Goal: Information Seeking & Learning: Learn about a topic

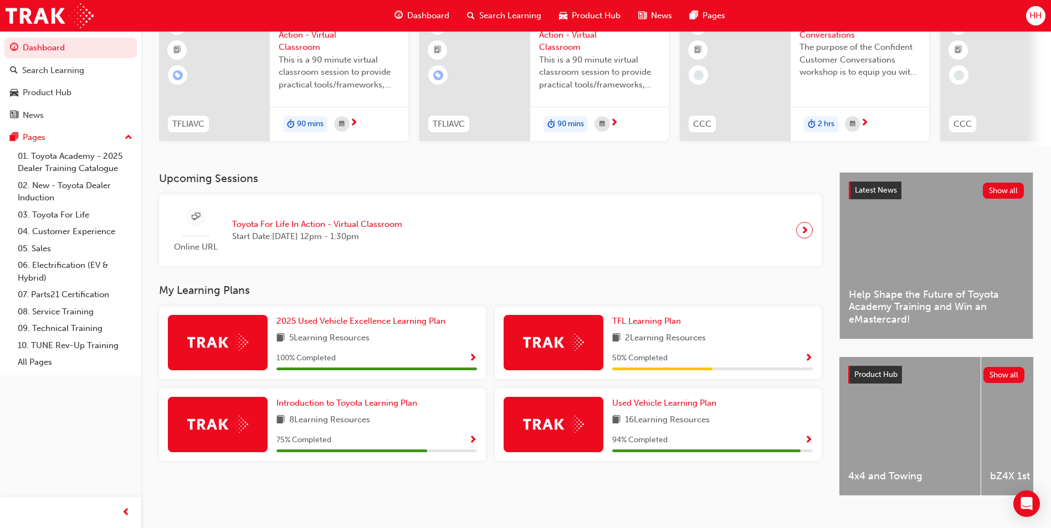
scroll to position [111, 0]
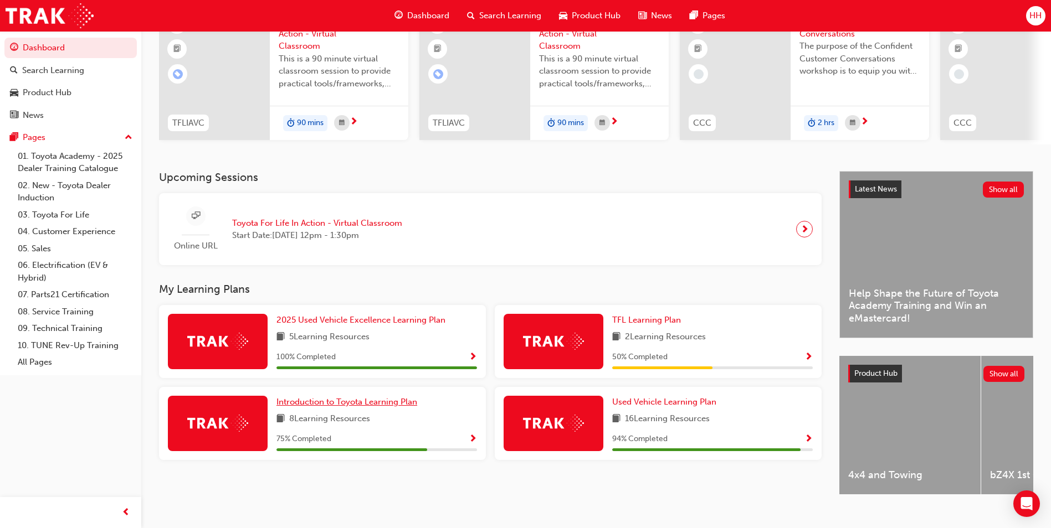
click at [412, 409] on link "Introduction to Toyota Learning Plan" at bounding box center [348, 402] width 145 height 13
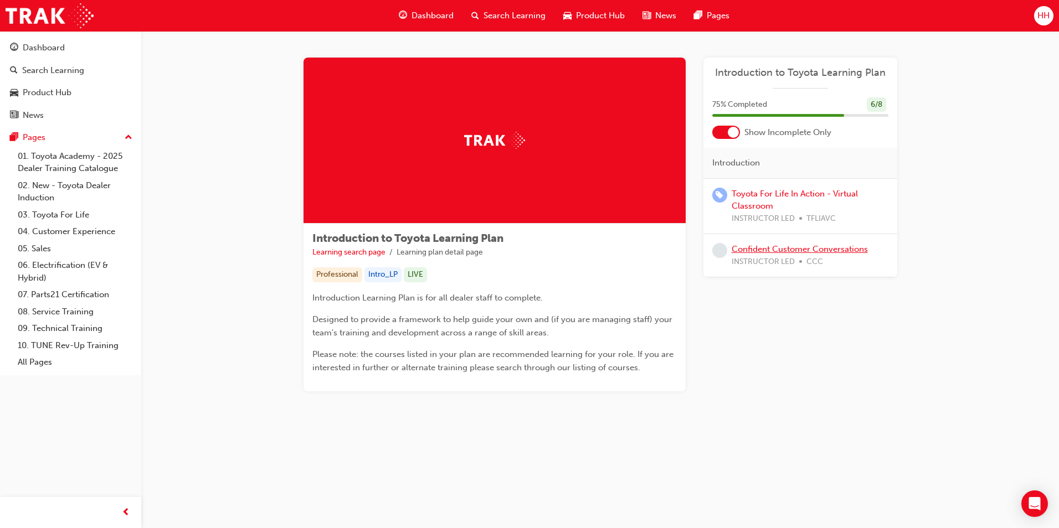
click at [799, 247] on link "Confident Customer Conversations" at bounding box center [800, 249] width 136 height 10
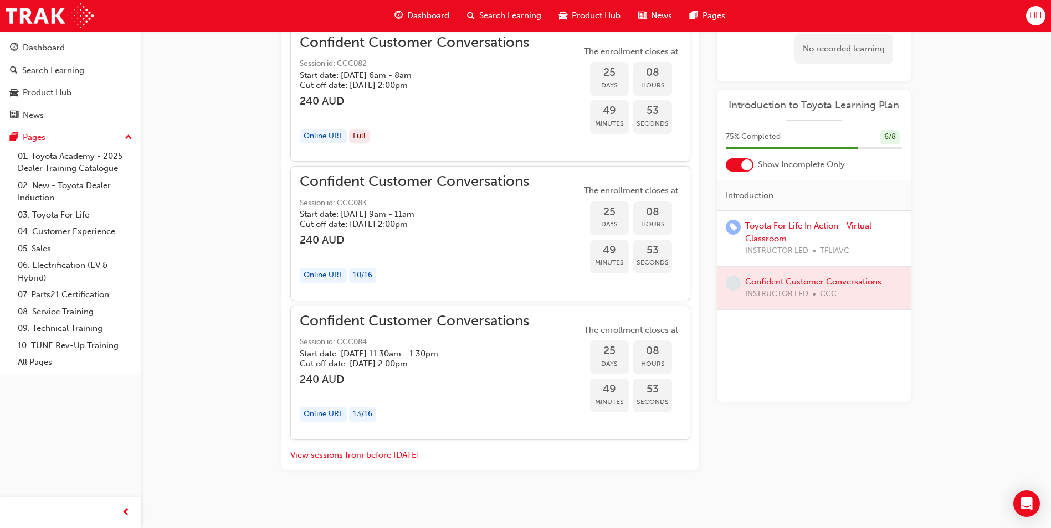
scroll to position [875, 0]
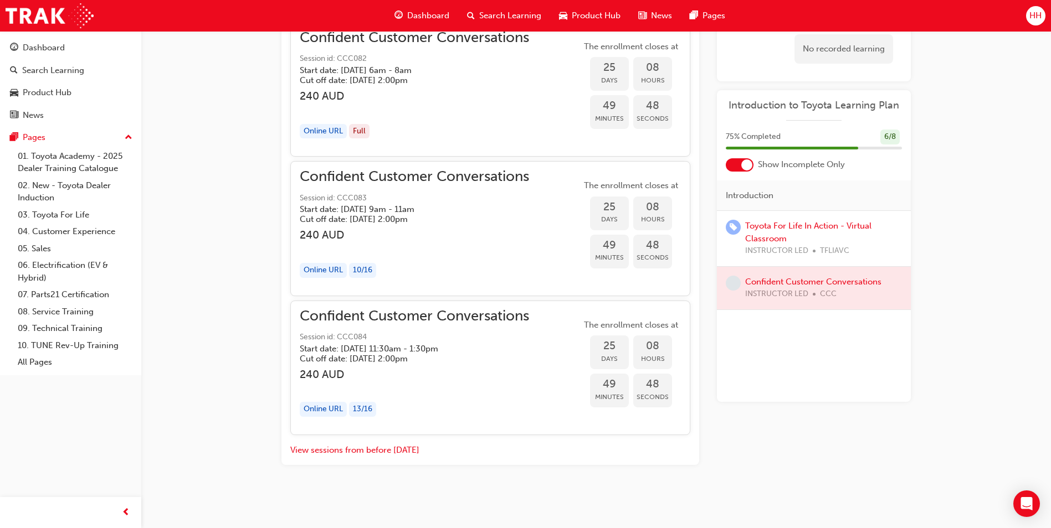
click at [742, 169] on div at bounding box center [740, 164] width 28 height 13
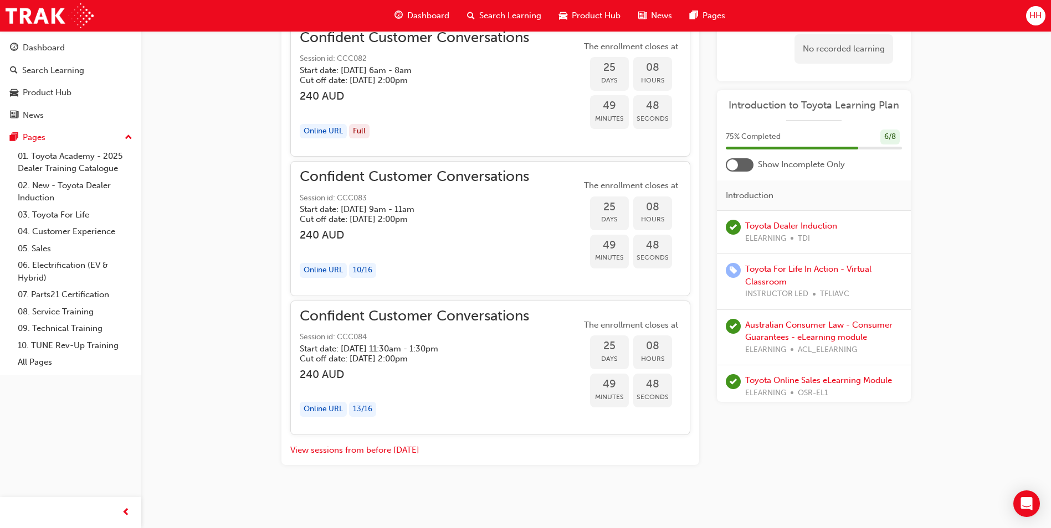
click at [742, 169] on div at bounding box center [740, 164] width 28 height 13
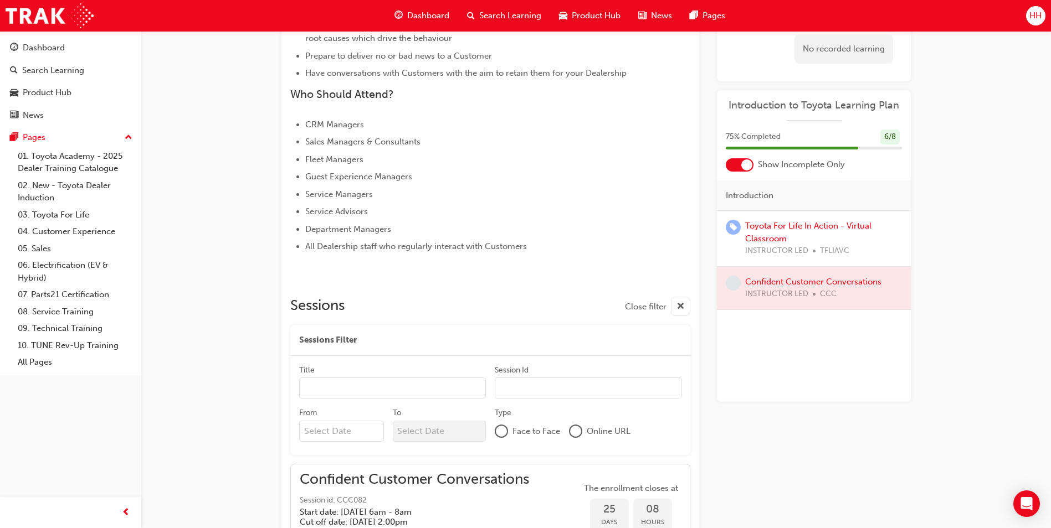
scroll to position [432, 0]
click at [94, 52] on div "Dashboard" at bounding box center [70, 48] width 121 height 14
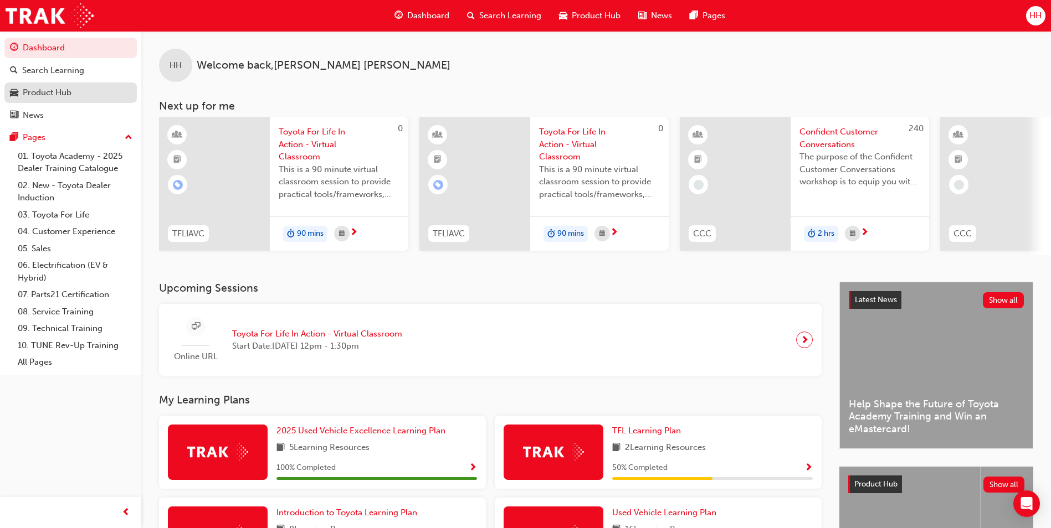
click at [80, 91] on div "Product Hub" at bounding box center [70, 93] width 121 height 14
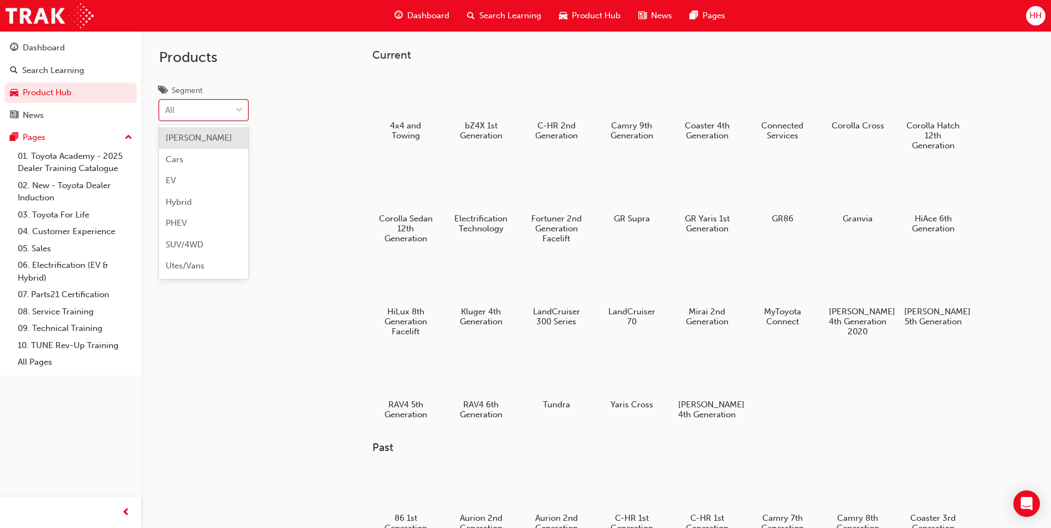
click at [212, 111] on div "All" at bounding box center [195, 110] width 71 height 19
click at [166, 111] on input "Segment option [PERSON_NAME] focused, 1 of 7. 7 results available. Use Up and D…" at bounding box center [165, 109] width 1 height 9
click at [212, 111] on div "All" at bounding box center [195, 110] width 71 height 19
click at [166, 111] on input "Segment 0 results available. Select is focused ,type to refine list, press Down…" at bounding box center [165, 109] width 1 height 9
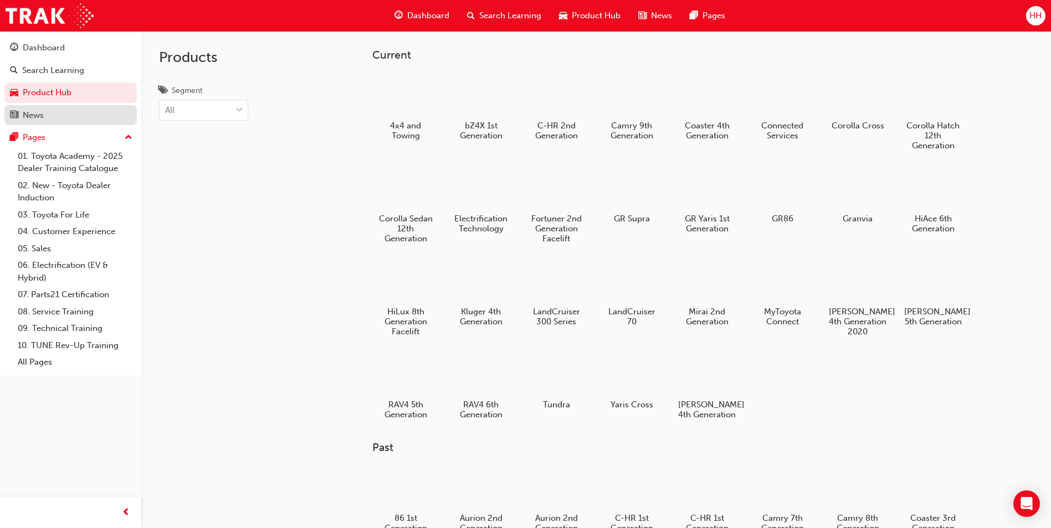
click at [75, 109] on div "News" at bounding box center [70, 116] width 121 height 14
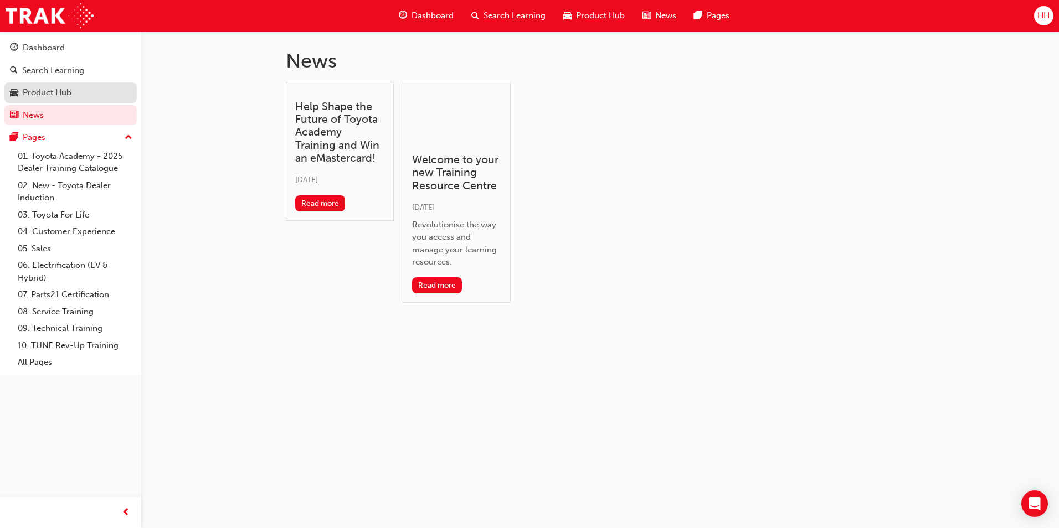
click at [77, 100] on link "Product Hub" at bounding box center [70, 93] width 132 height 20
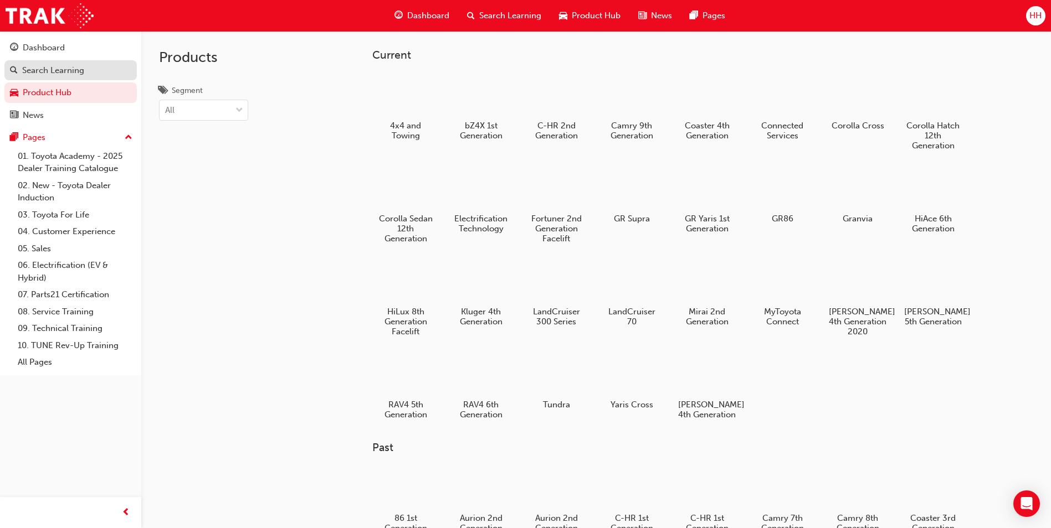
click at [81, 61] on link "Search Learning" at bounding box center [70, 70] width 132 height 20
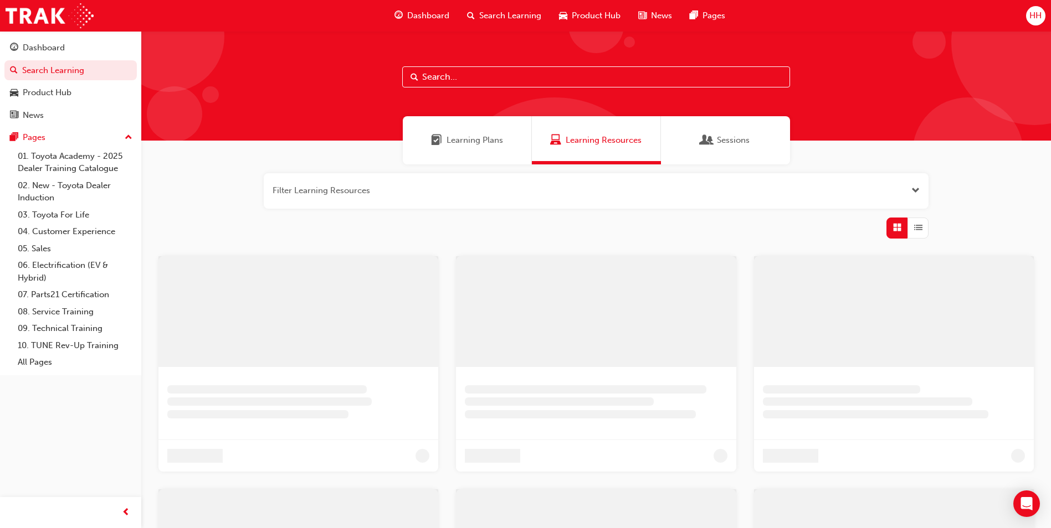
click at [477, 155] on div "Learning Plans" at bounding box center [467, 140] width 129 height 48
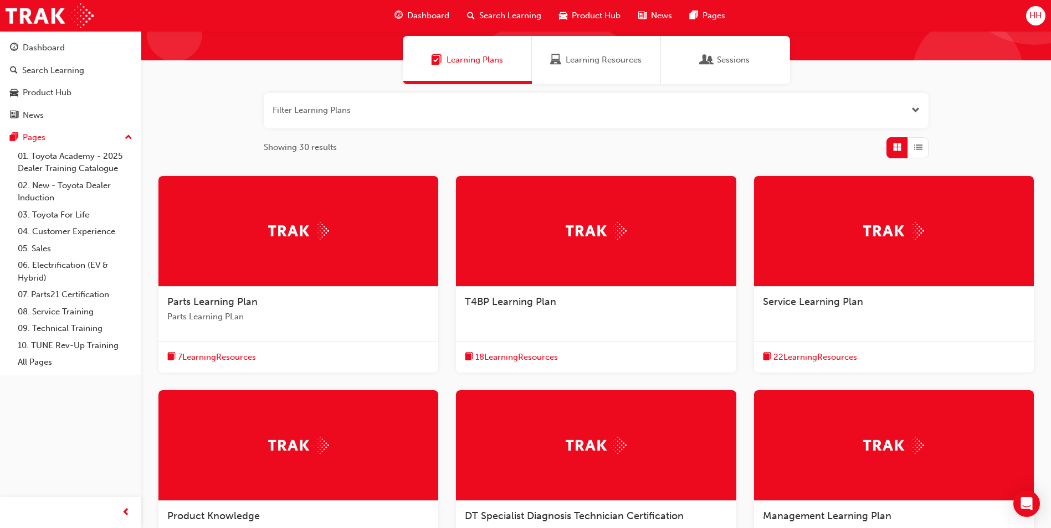
scroll to position [55, 0]
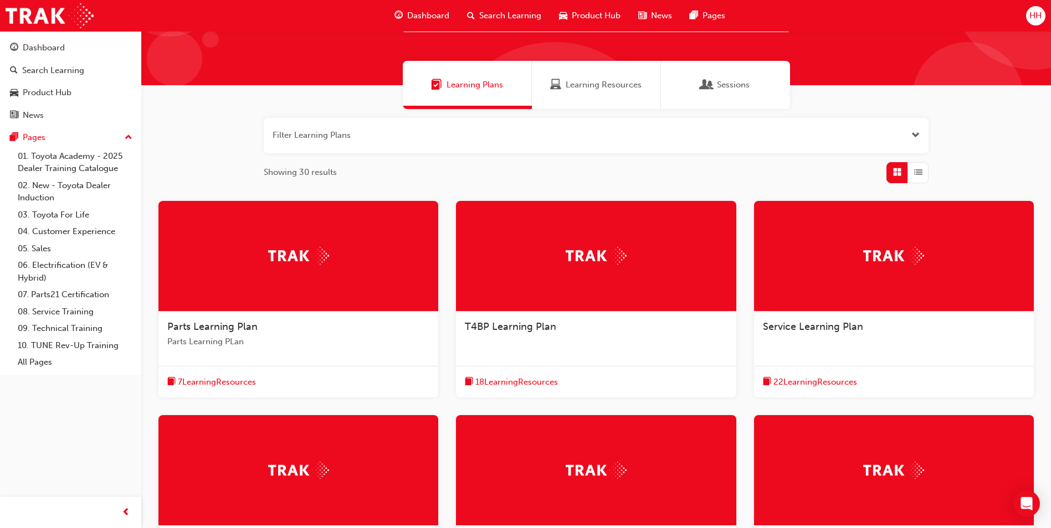
click at [528, 152] on button "button" at bounding box center [596, 135] width 665 height 35
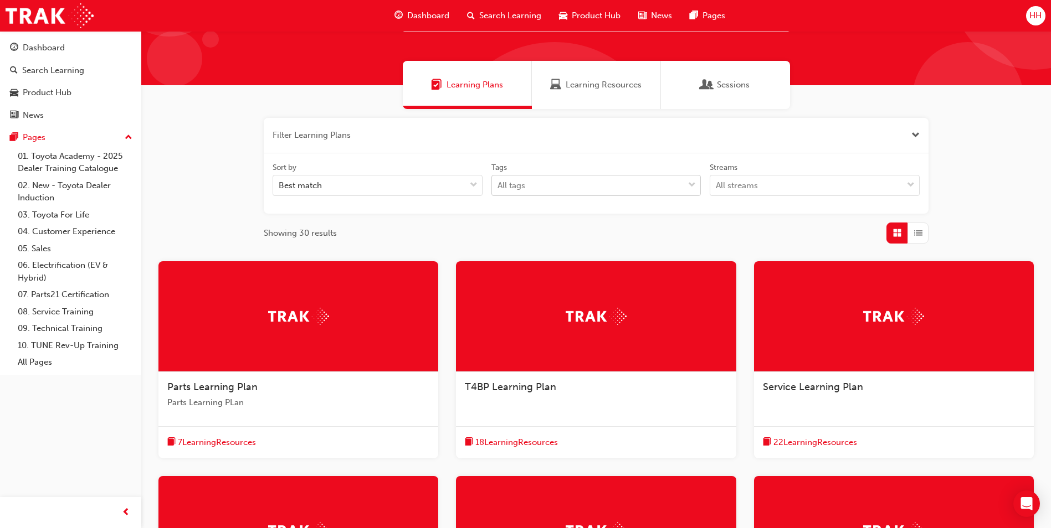
click at [591, 191] on div "All tags" at bounding box center [588, 185] width 192 height 19
click at [499, 190] on input "Tags All tags" at bounding box center [497, 185] width 1 height 9
click at [591, 191] on div "All tags" at bounding box center [588, 185] width 192 height 19
click at [499, 190] on input "Tags 0 results available. Select is focused ,type to refine list, press Down to…" at bounding box center [497, 185] width 1 height 9
click at [736, 179] on div "All streams" at bounding box center [737, 185] width 42 height 13
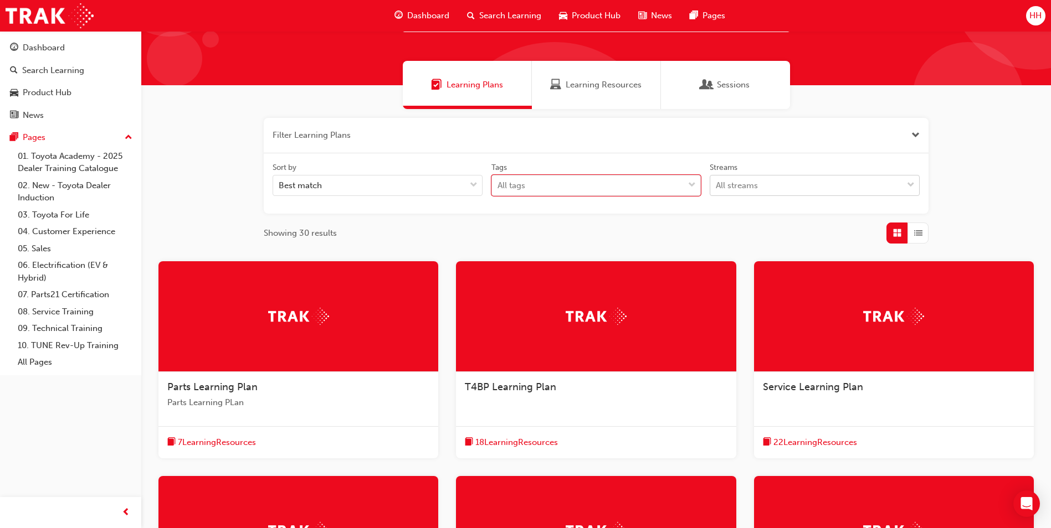
click at [717, 181] on input "Streams All streams" at bounding box center [716, 185] width 1 height 9
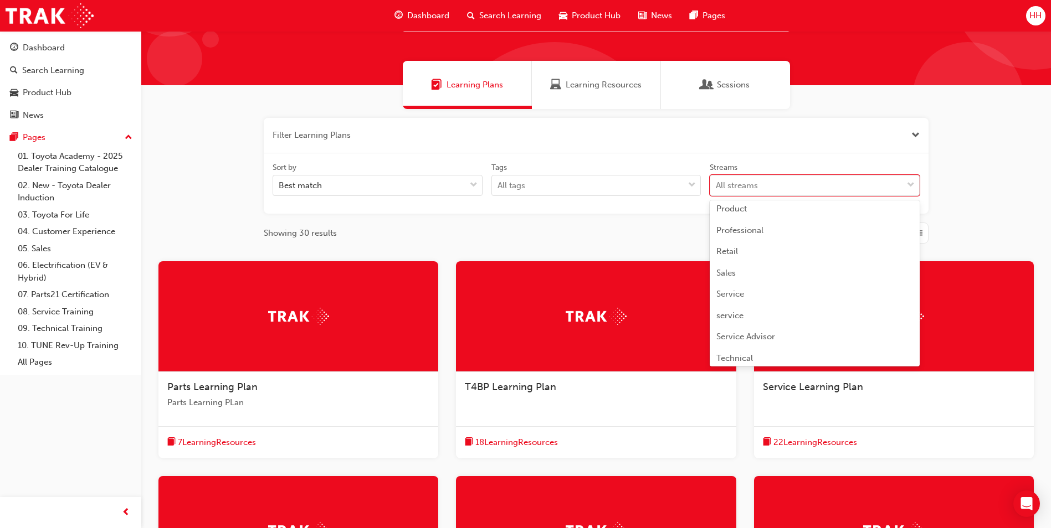
scroll to position [277, 0]
click at [736, 255] on div "Sales" at bounding box center [815, 257] width 210 height 22
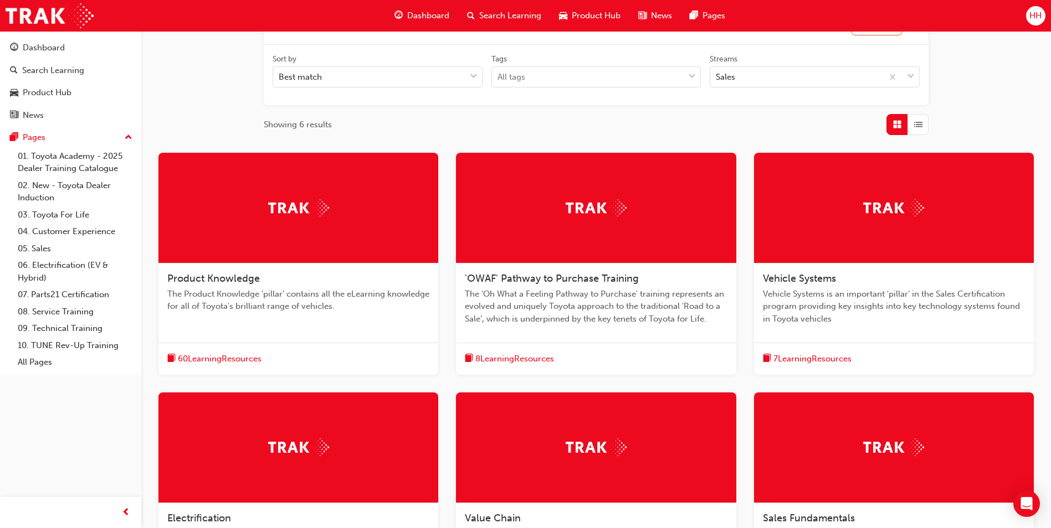
scroll to position [166, 0]
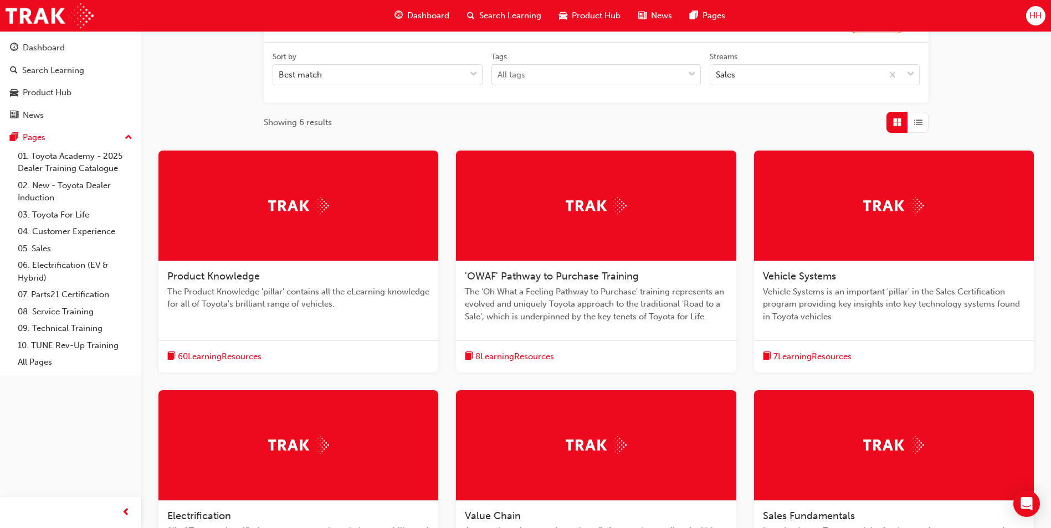
click at [296, 248] on div at bounding box center [298, 206] width 280 height 111
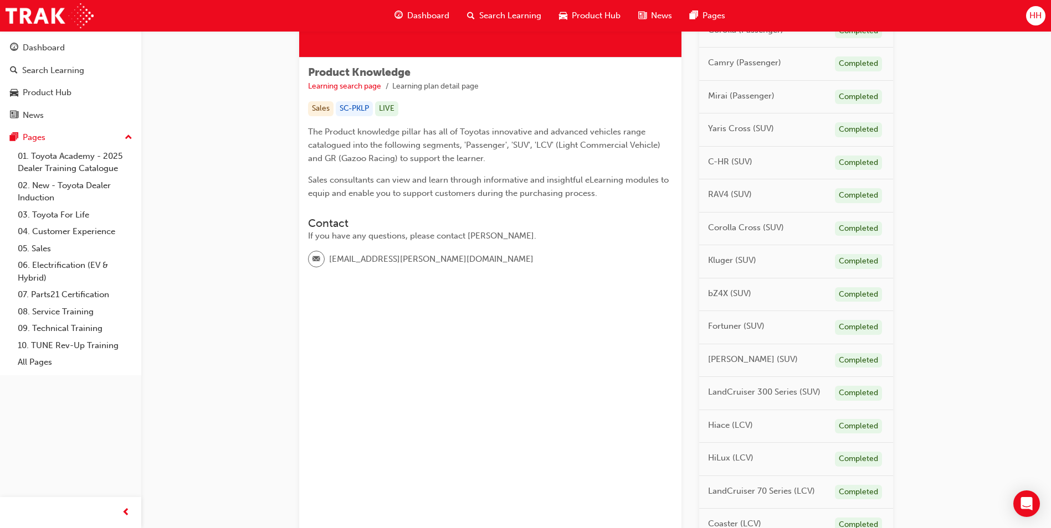
scroll to position [443, 0]
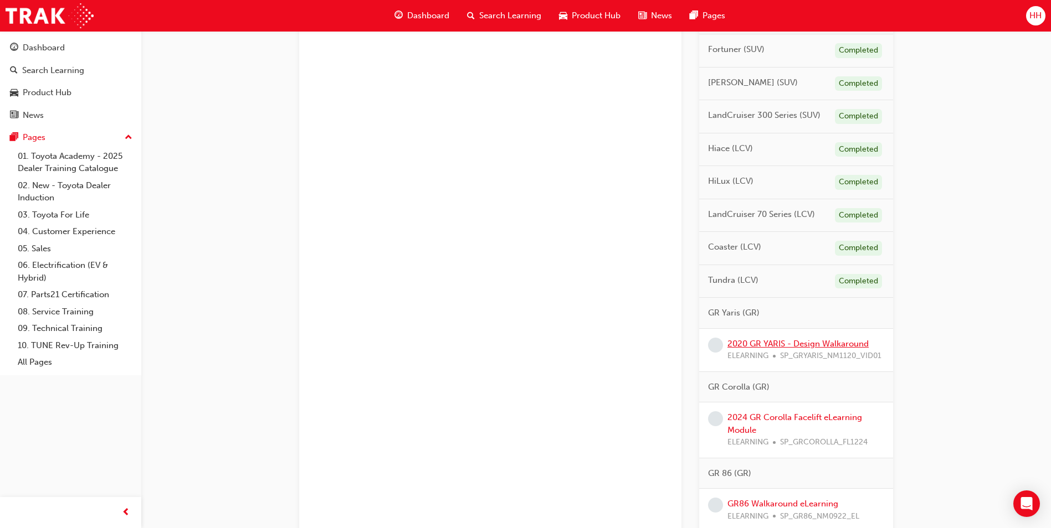
click at [773, 344] on link "2020 GR YARIS - Design Walkaround" at bounding box center [797, 344] width 141 height 10
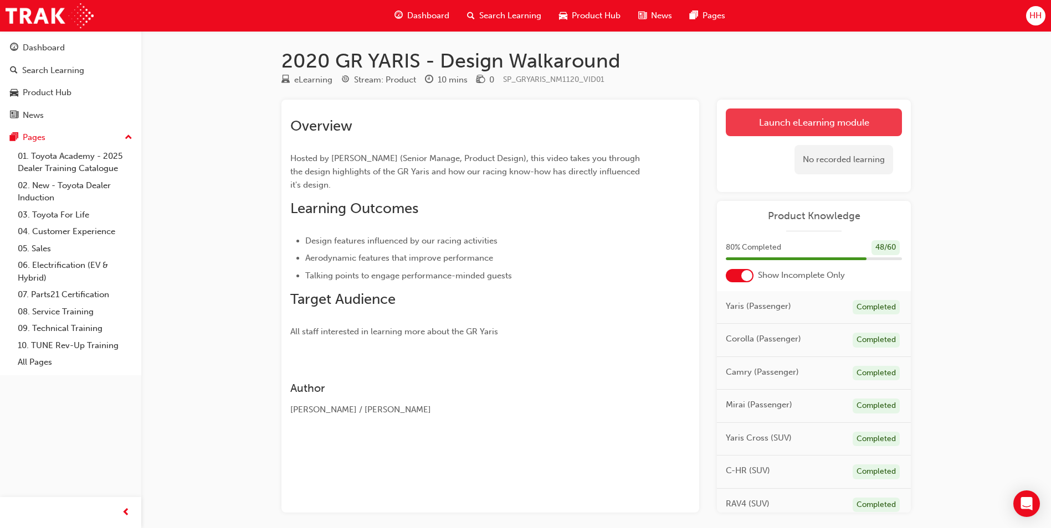
click at [757, 130] on link "Launch eLearning module" at bounding box center [814, 123] width 176 height 28
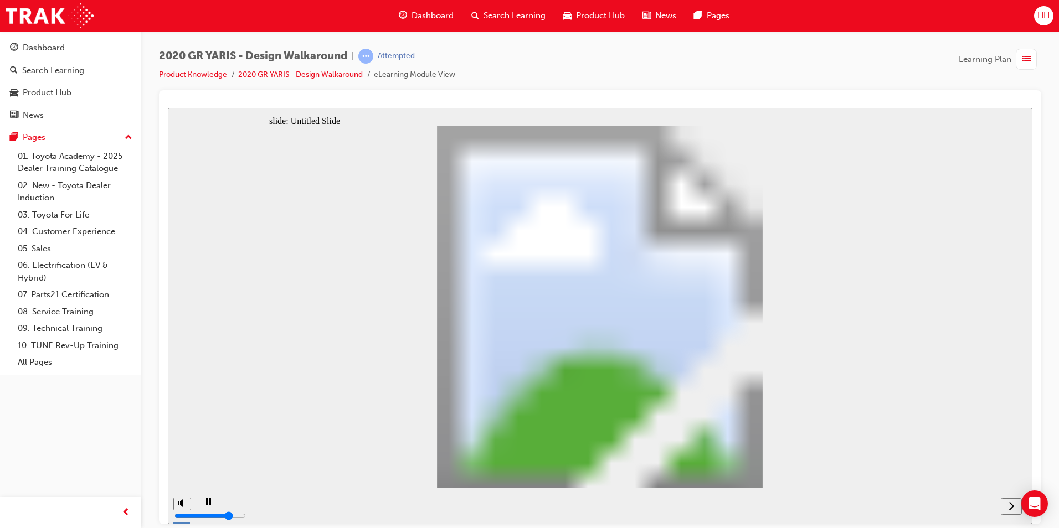
click at [1006, 509] on div "next" at bounding box center [1011, 507] width 12 height 12
click at [1005, 509] on div "next" at bounding box center [1011, 507] width 12 height 12
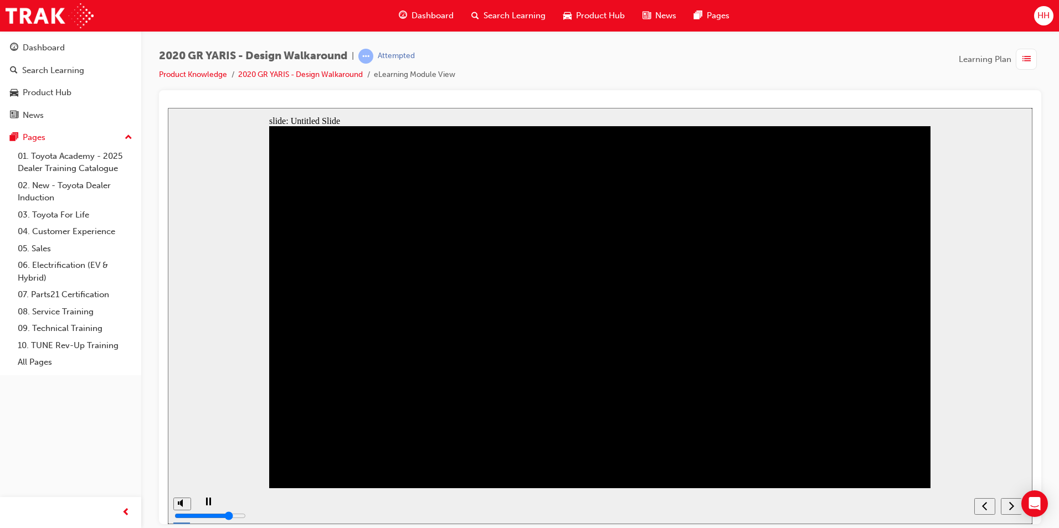
click at [206, 505] on icon "play/pause" at bounding box center [208, 501] width 5 height 8
